Goal: Task Accomplishment & Management: Use online tool/utility

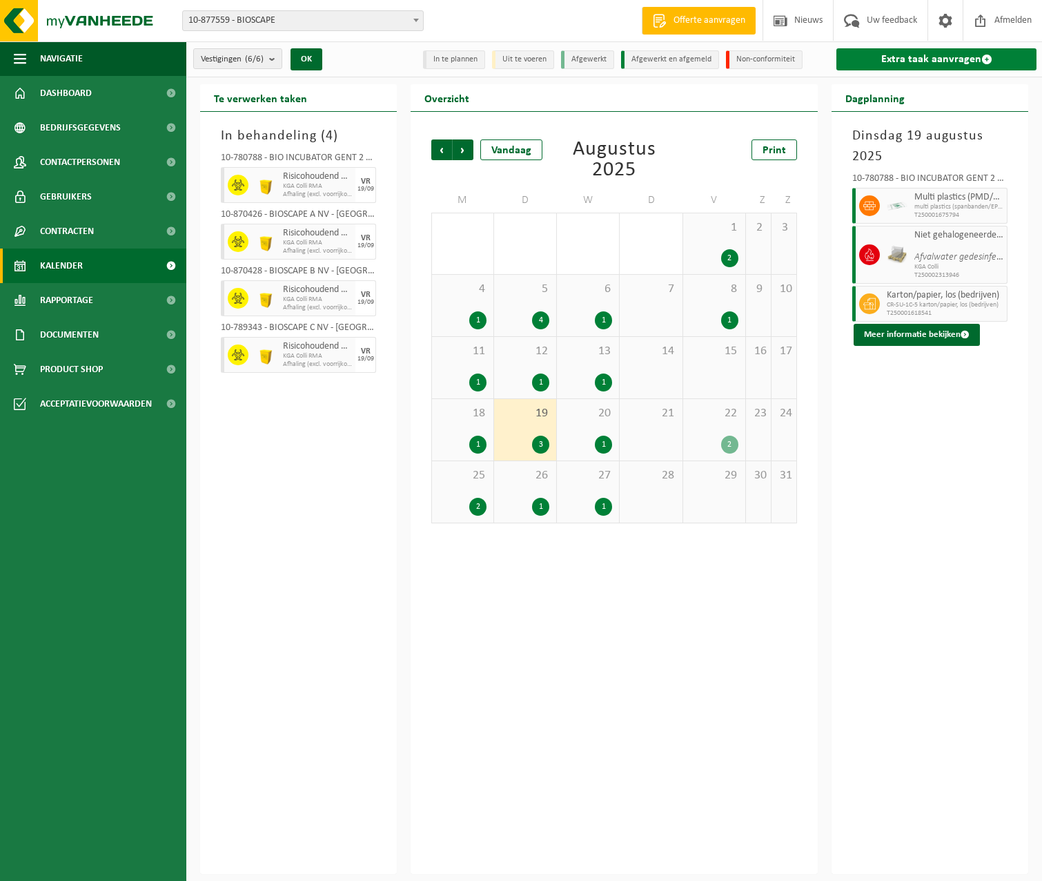
click at [953, 48] on link "Extra taak aanvragen" at bounding box center [936, 59] width 200 height 22
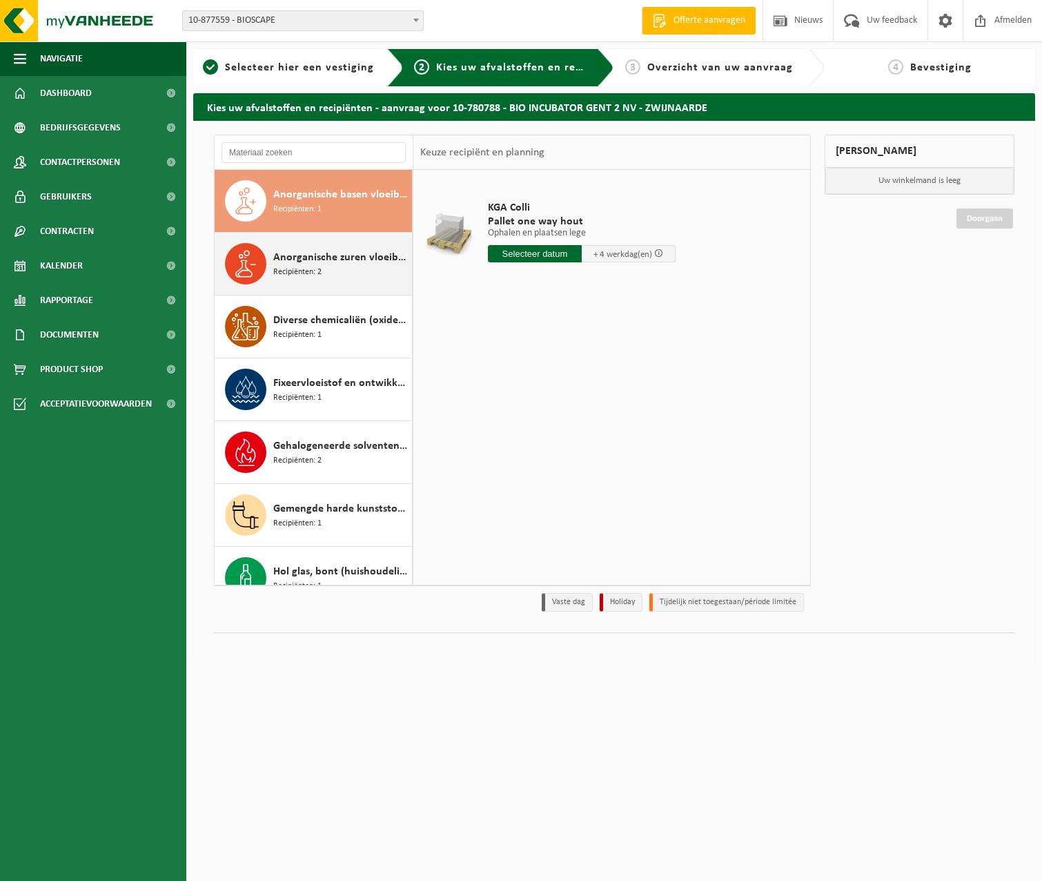
click at [319, 266] on span "Recipiënten: 2" at bounding box center [297, 272] width 48 height 13
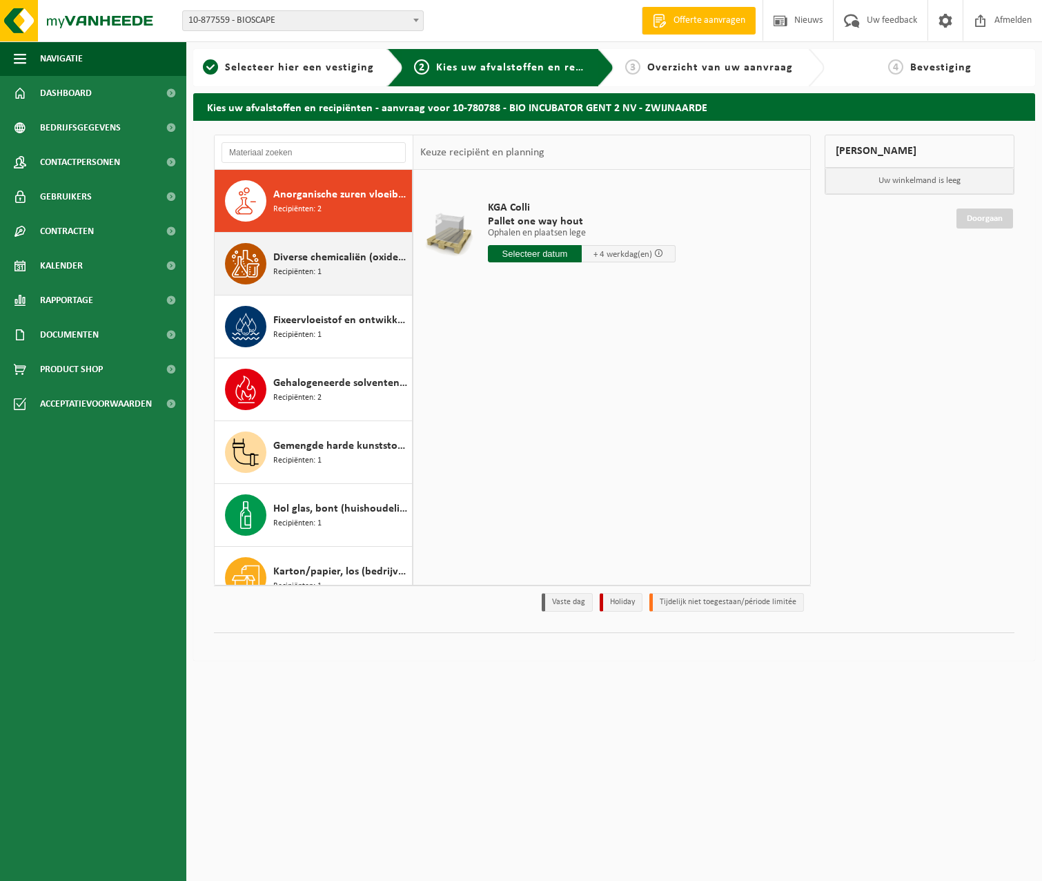
click at [316, 277] on span "Recipiënten: 1" at bounding box center [297, 272] width 48 height 13
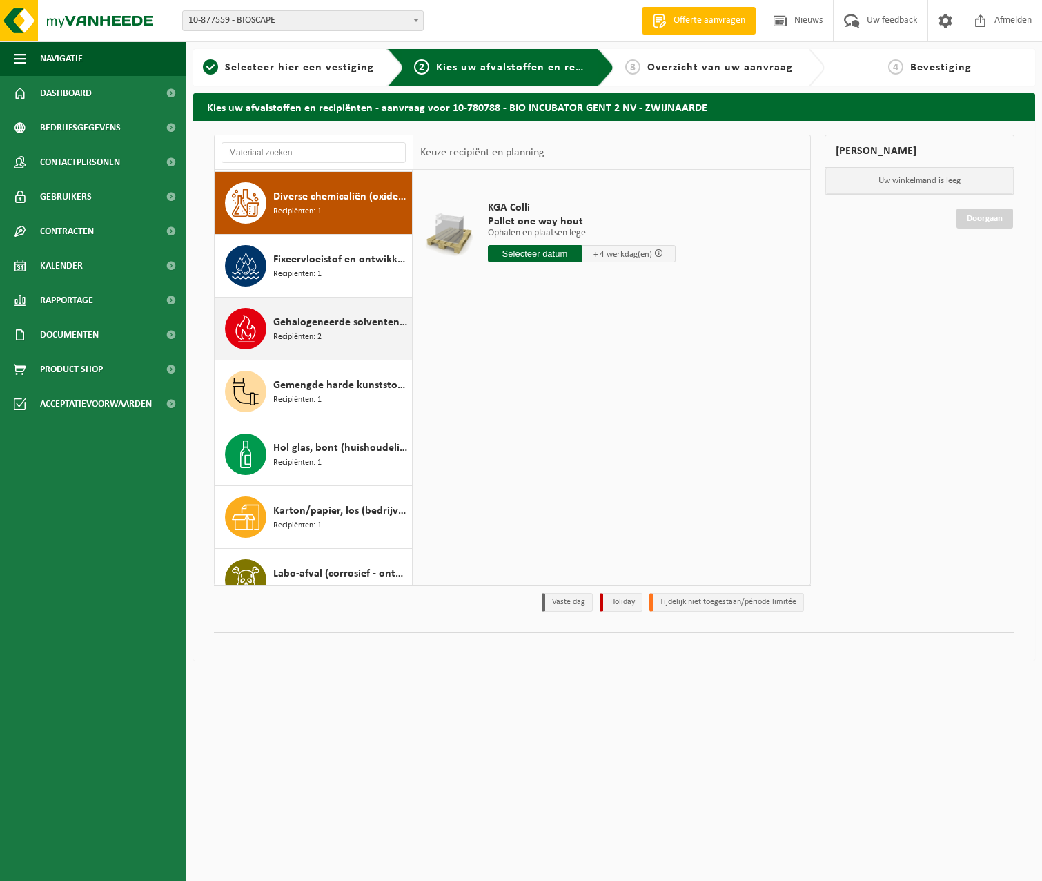
scroll to position [126, 0]
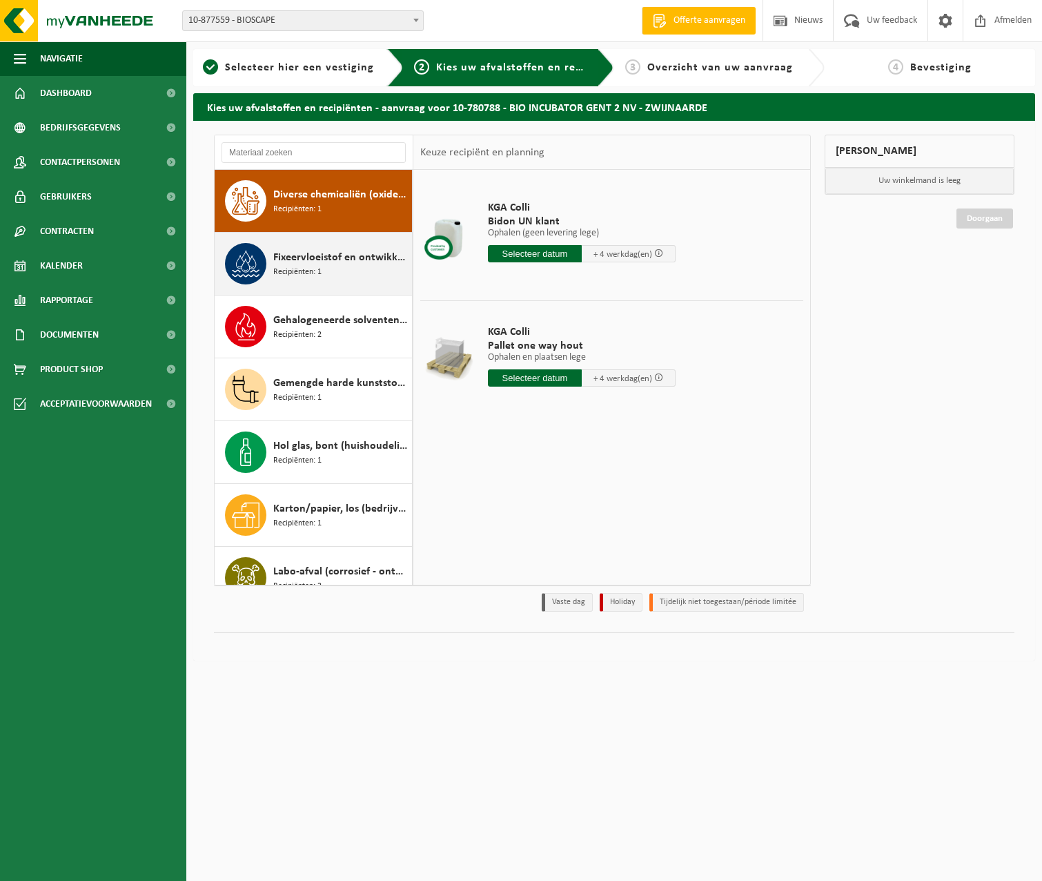
click at [314, 277] on span "Recipiënten: 1" at bounding box center [297, 272] width 48 height 13
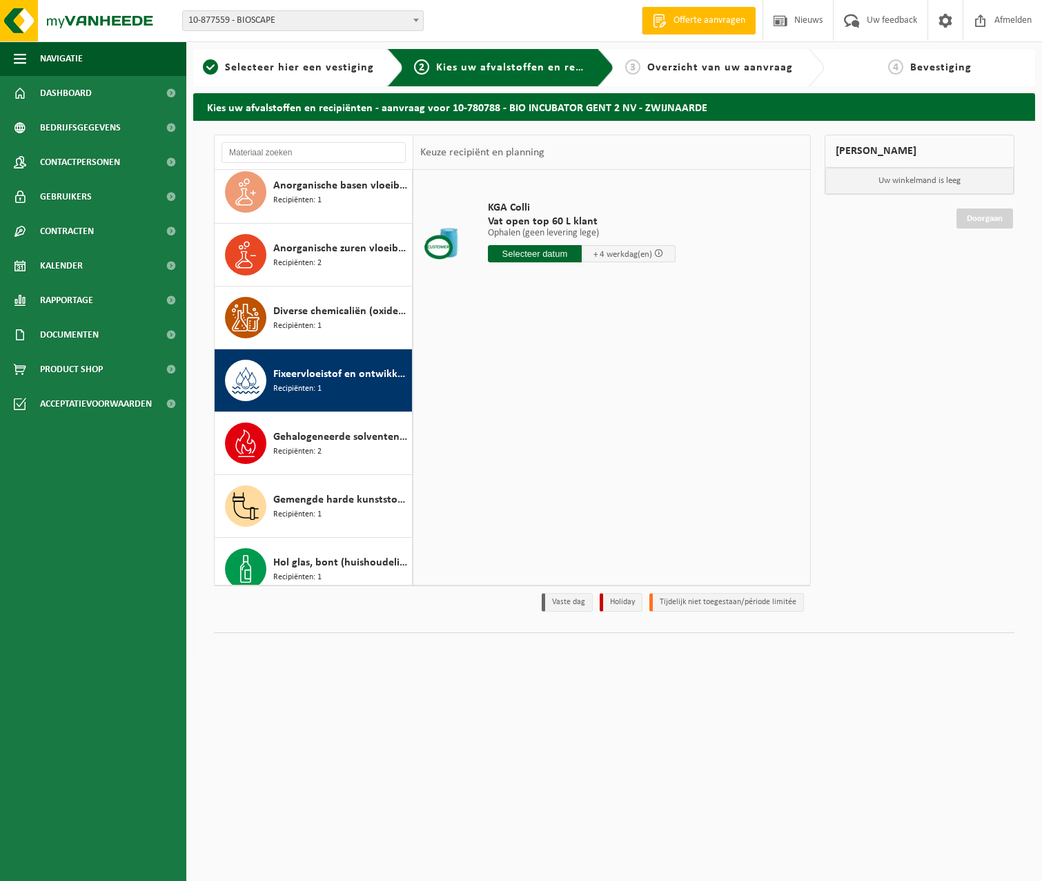
scroll to position [0, 0]
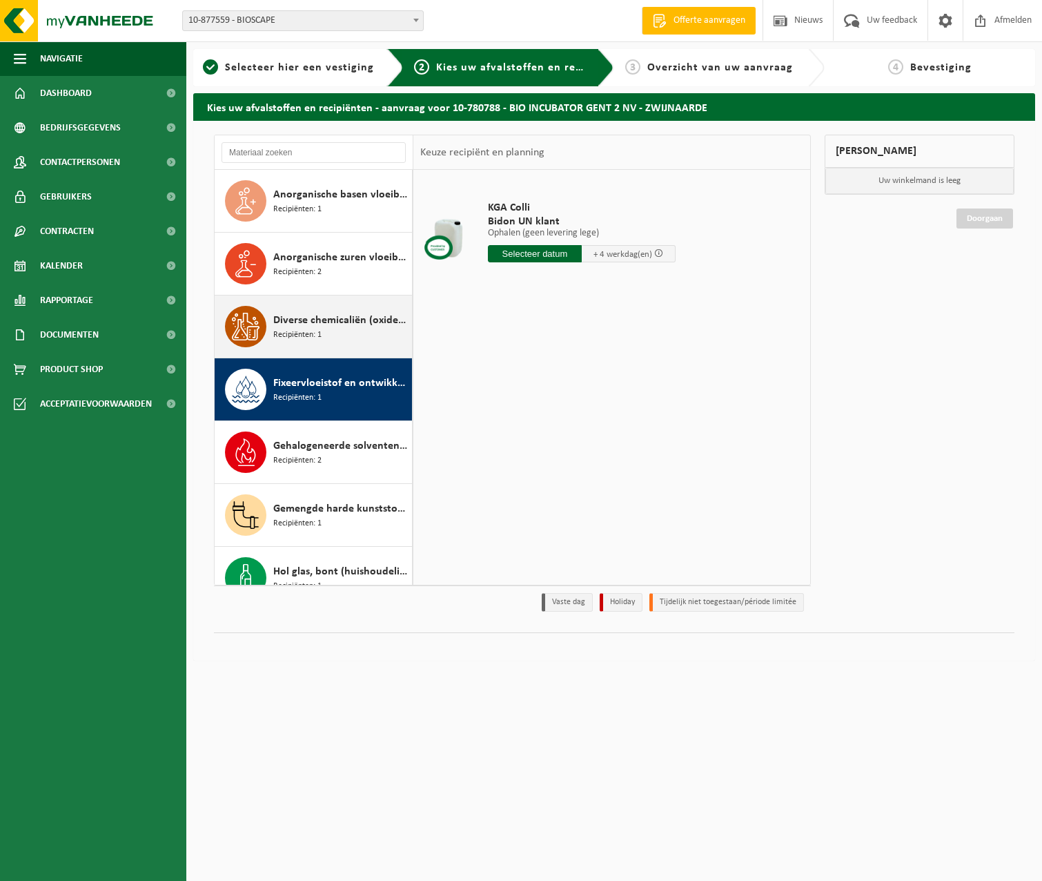
click at [304, 324] on span "Diverse chemicaliën (oxiderend)" at bounding box center [340, 320] width 135 height 17
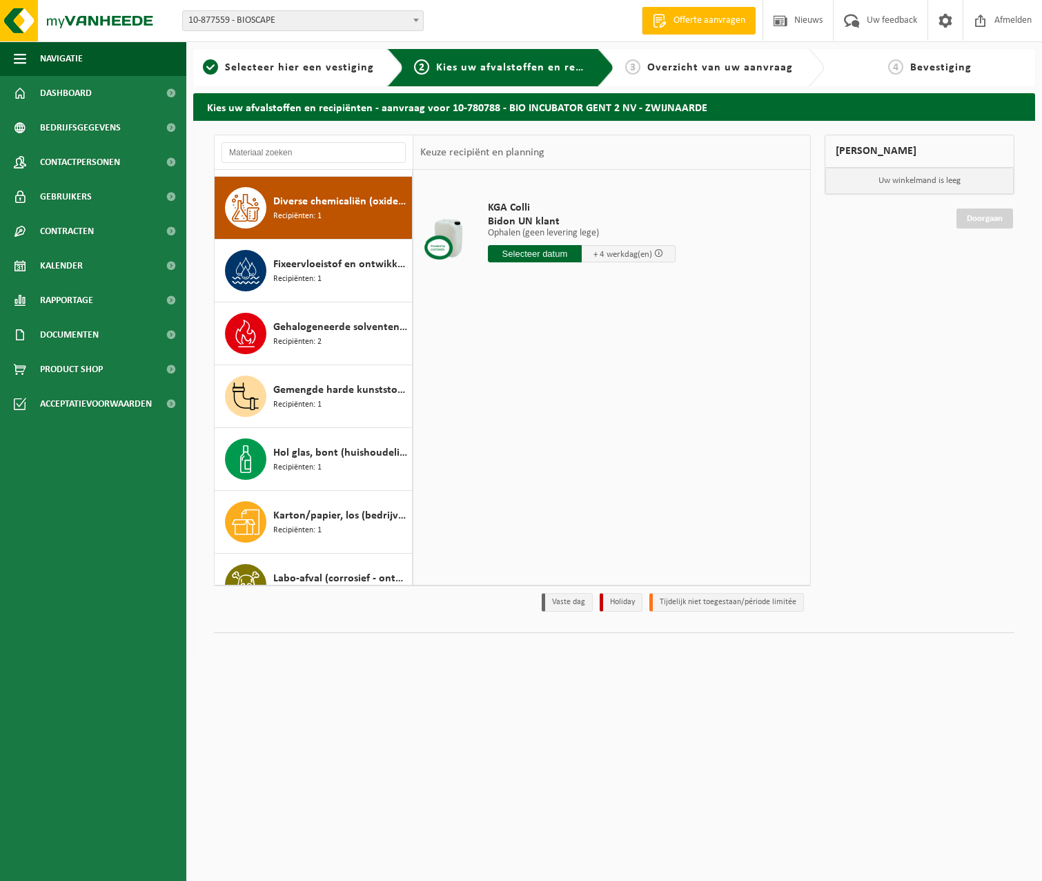
scroll to position [126, 0]
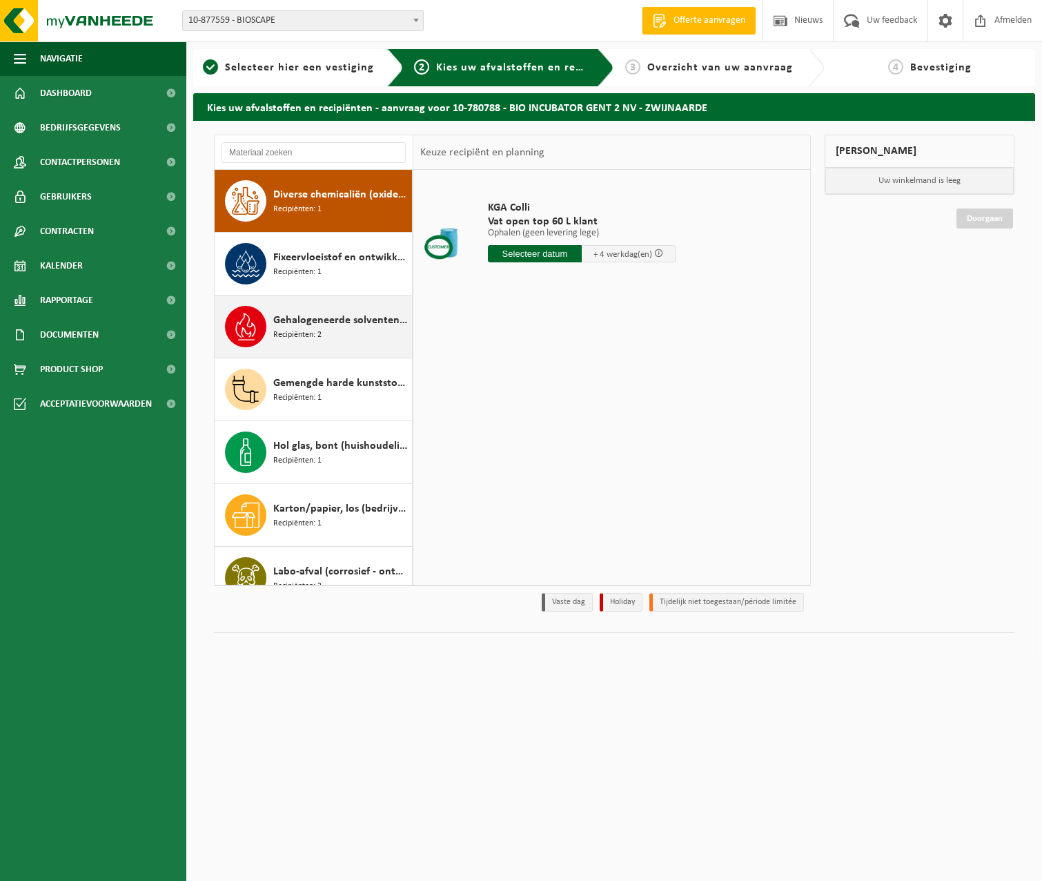
click at [304, 313] on span "Gehalogeneerde solventen in kleinverpakking" at bounding box center [340, 320] width 135 height 17
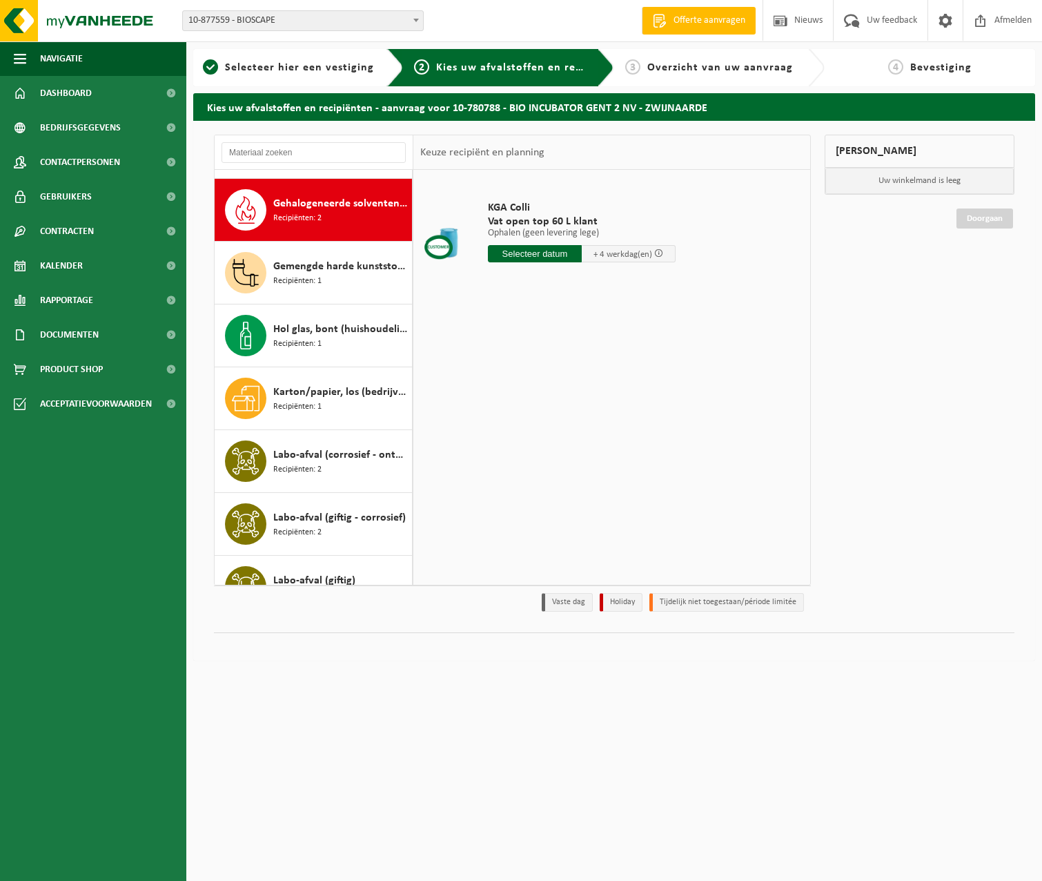
scroll to position [251, 0]
